Goal: Task Accomplishment & Management: Use online tool/utility

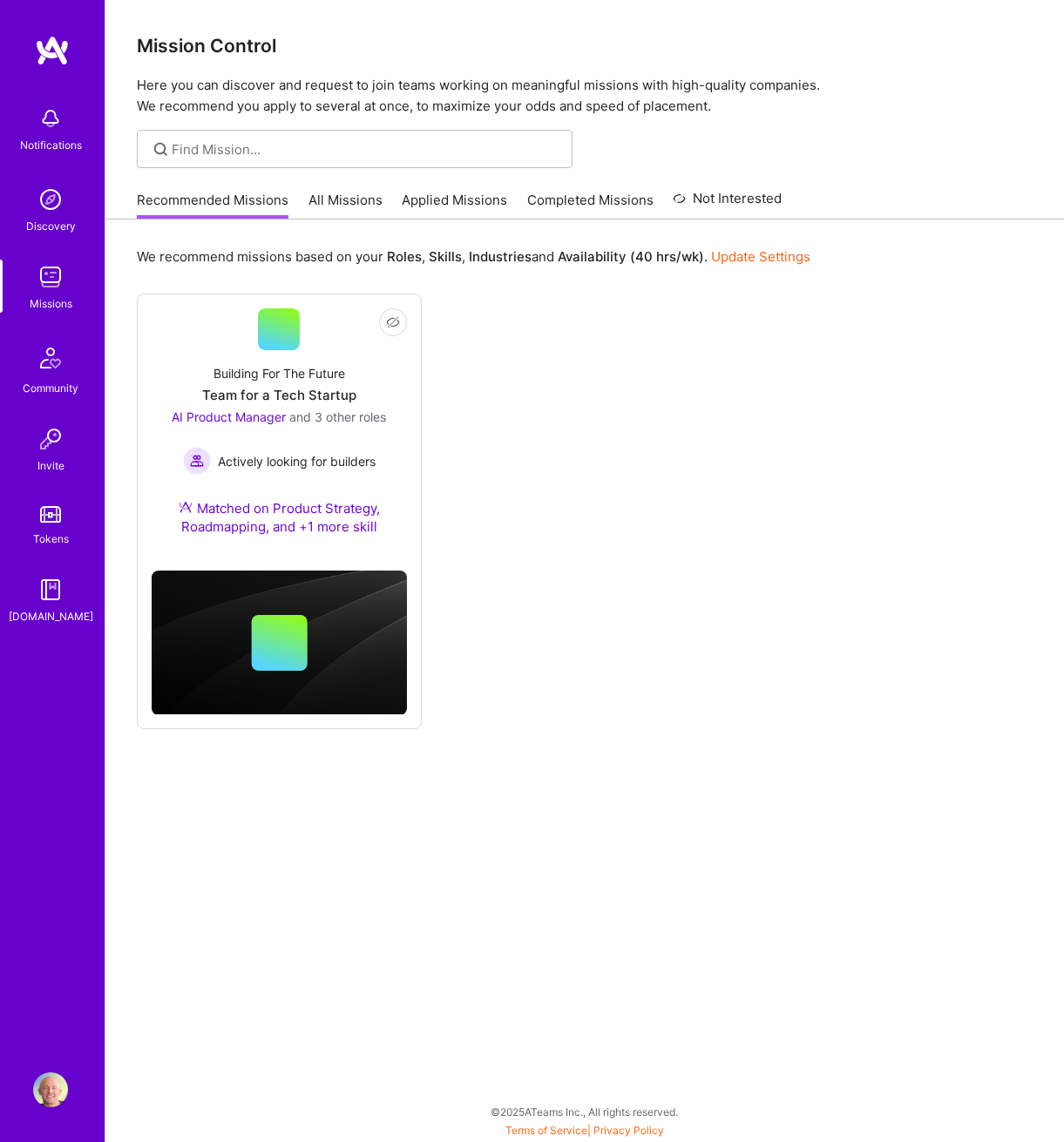
click at [340, 200] on link "All Missions" at bounding box center [345, 205] width 75 height 28
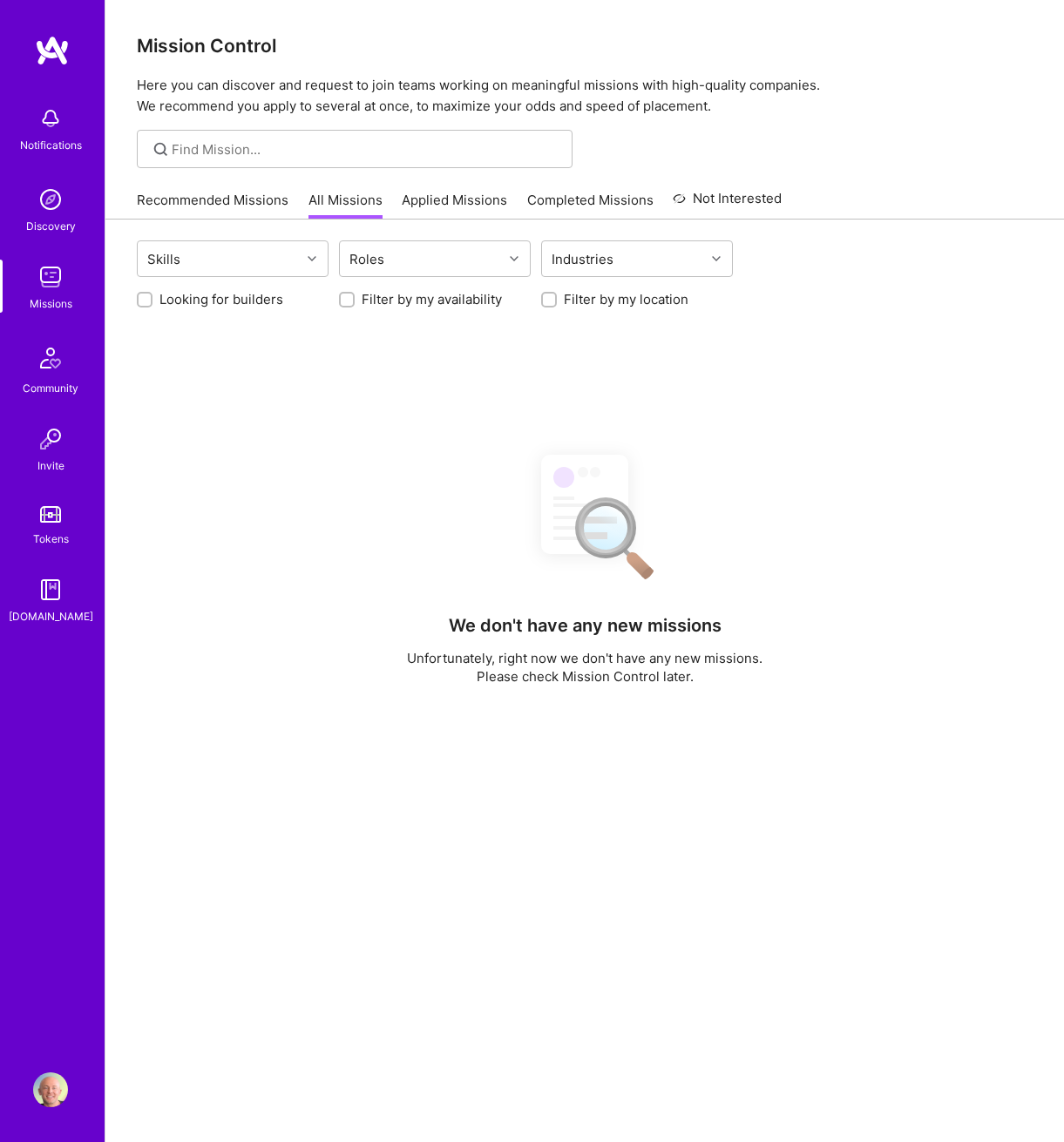
click at [195, 300] on label "Looking for builders" at bounding box center [221, 299] width 124 height 18
click at [153, 300] on input "Looking for builders" at bounding box center [146, 300] width 12 height 12
checkbox input "true"
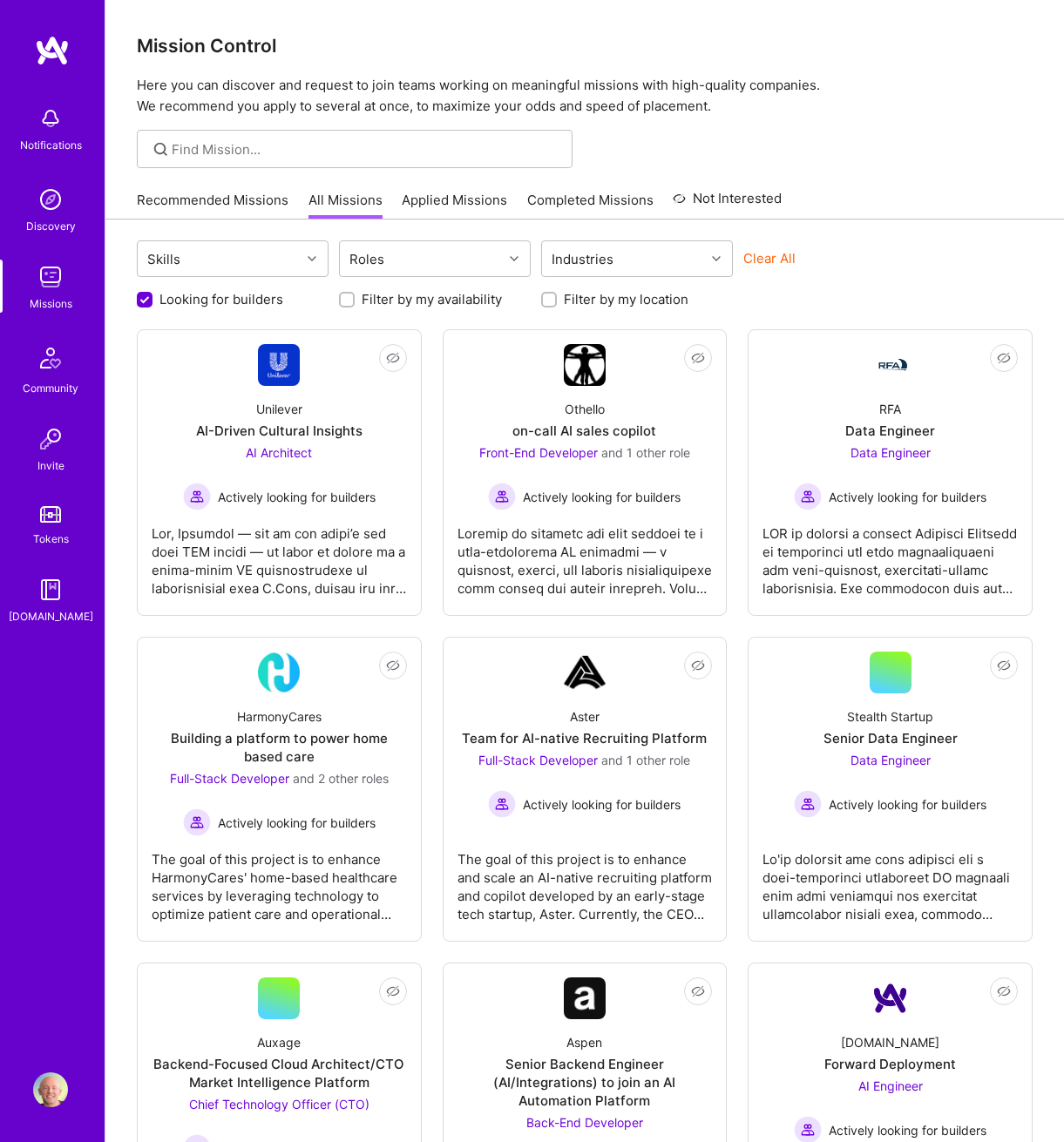
click at [349, 297] on input "Filter by my availability" at bounding box center [348, 300] width 12 height 12
checkbox input "true"
click at [554, 295] on input "Filter by my location" at bounding box center [550, 300] width 12 height 12
checkbox input "true"
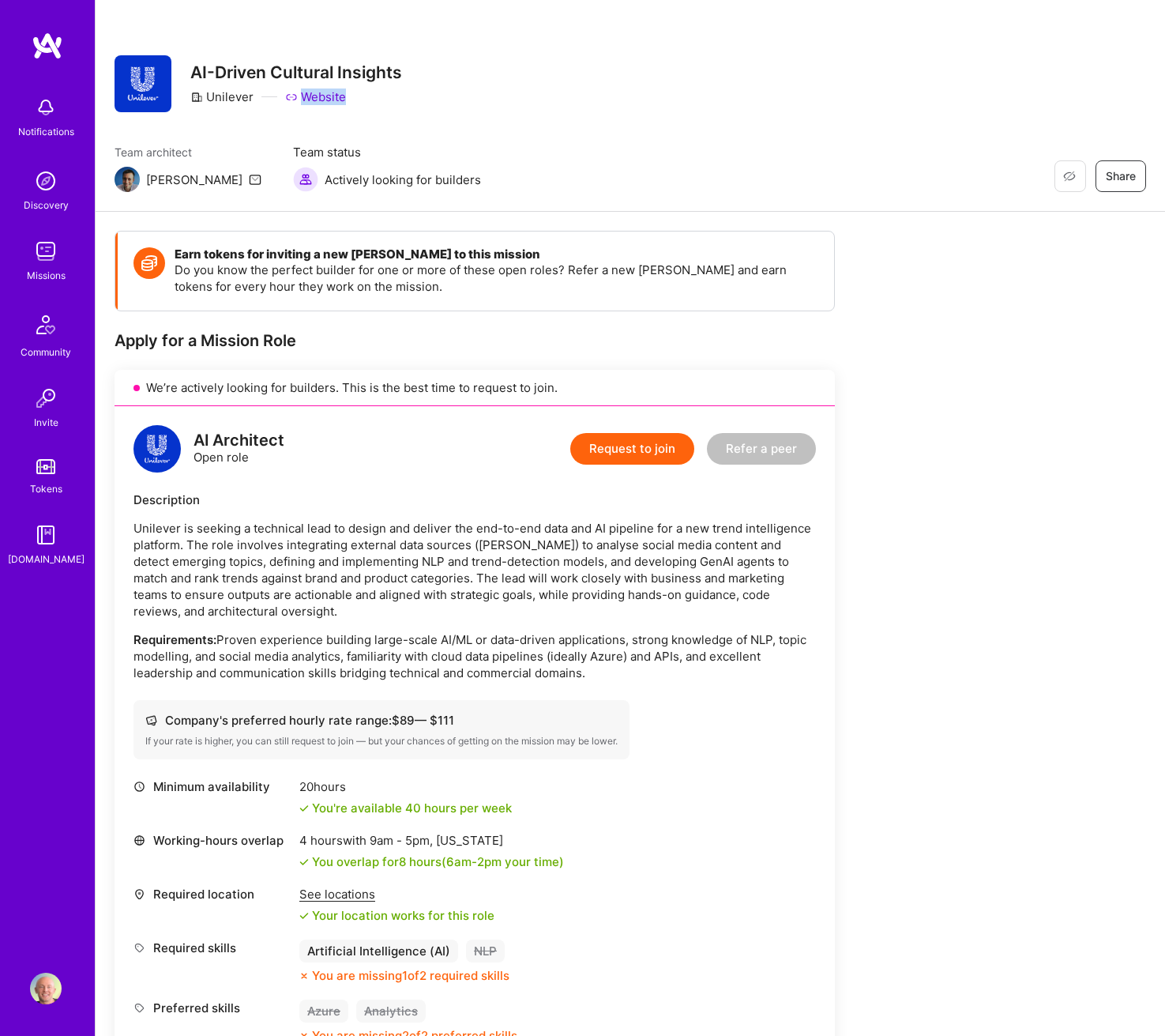
click at [813, 122] on div "Restore Not Interested Share AI-Driven Cultural Insights Unilever Website Team …" at bounding box center [630, 106] width 1070 height 212
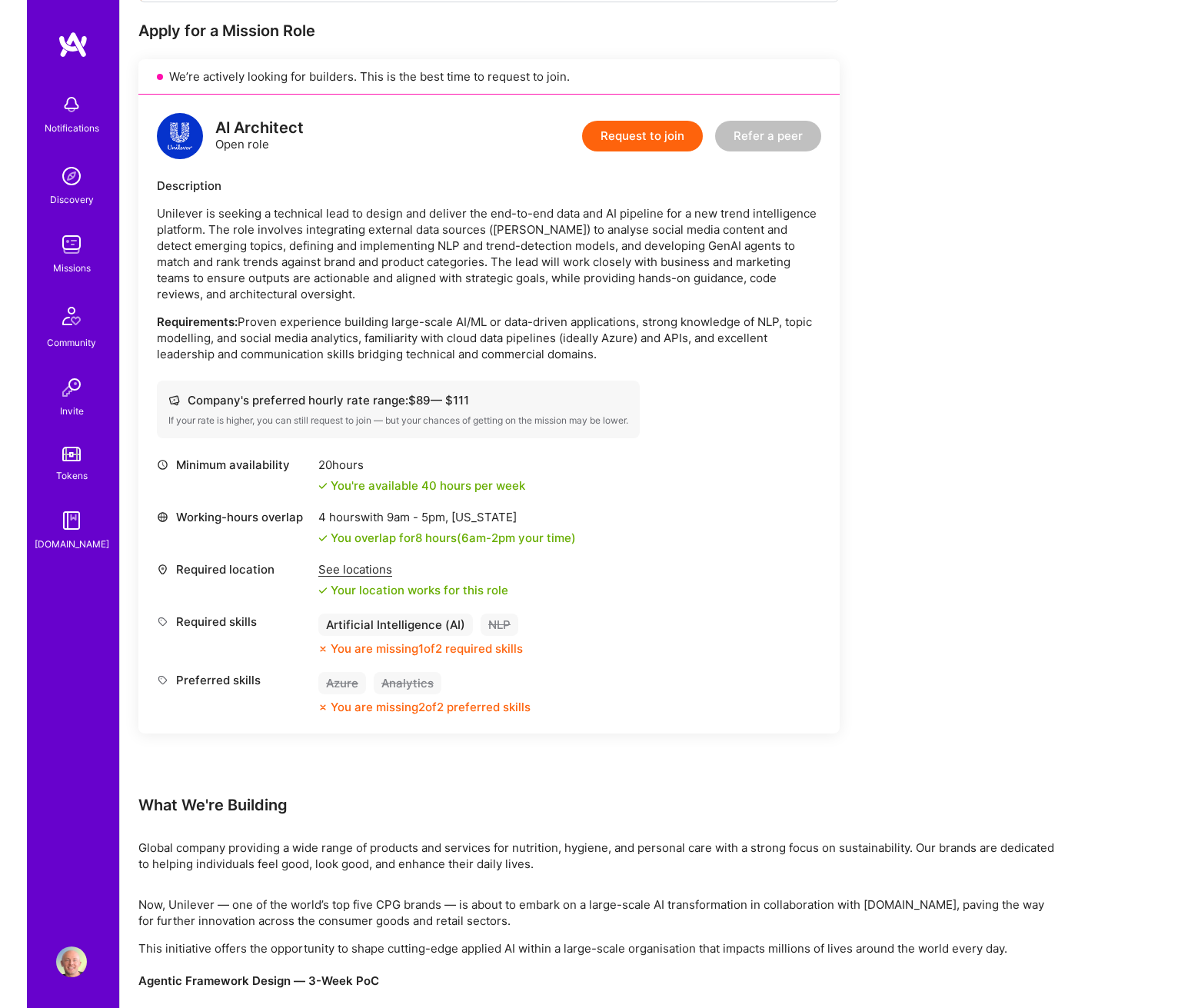
scroll to position [297, 0]
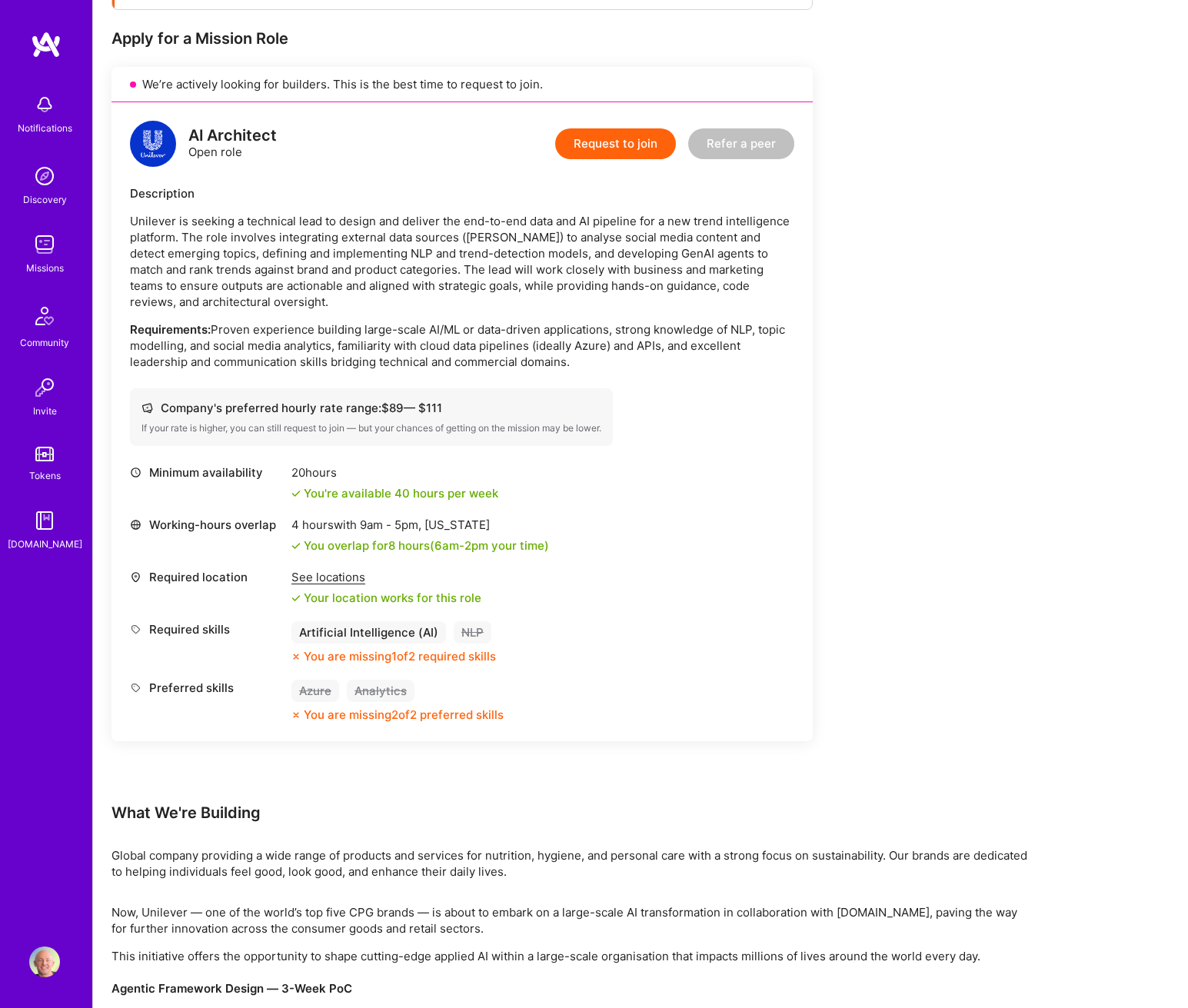
click at [852, 430] on div "Earn tokens for inviting a new [PERSON_NAME] to this mission Do you know the pe…" at bounding box center [573, 716] width 922 height 1569
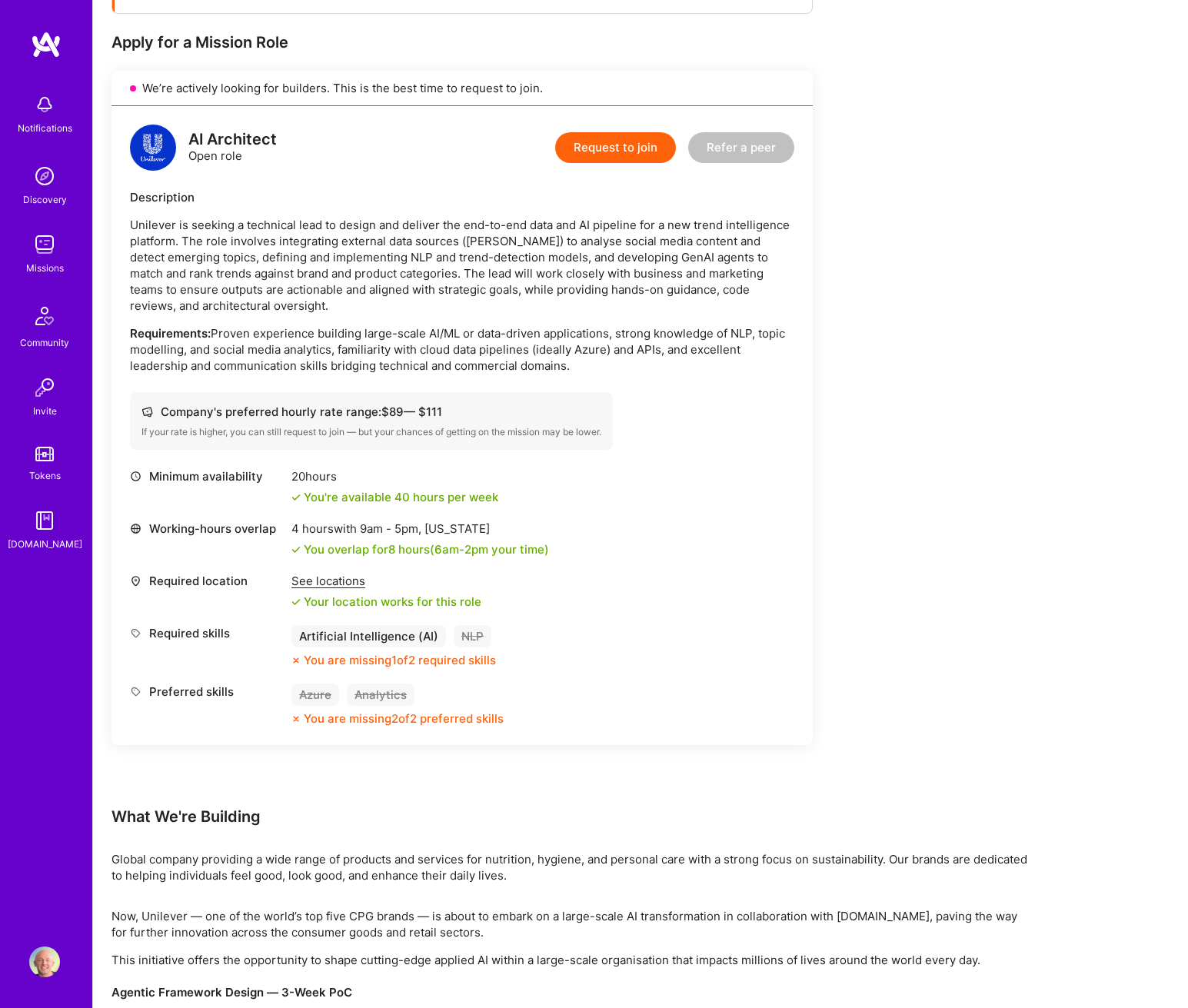
scroll to position [282, 0]
